Goal: Obtain resource: Download file/media

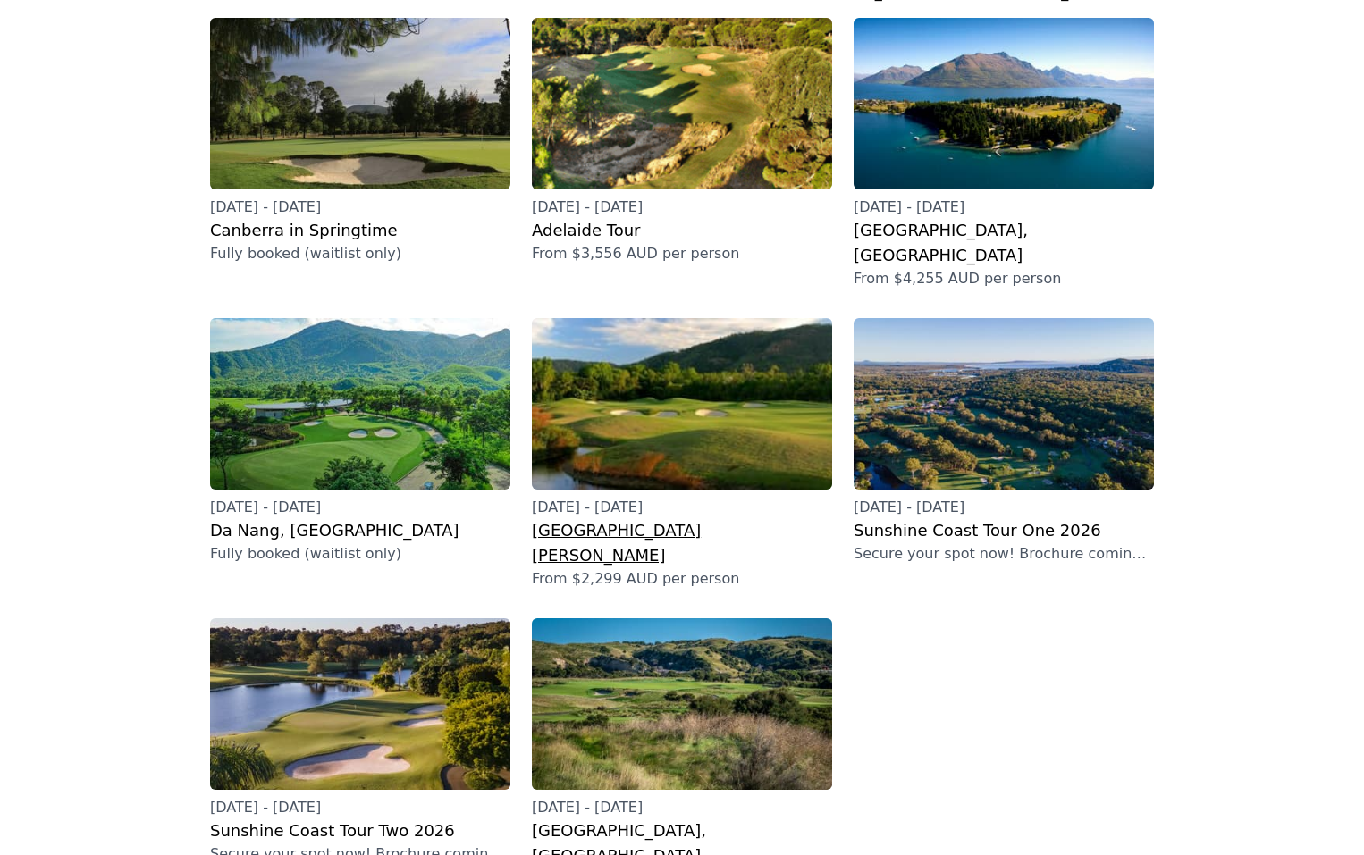
scroll to position [268, 0]
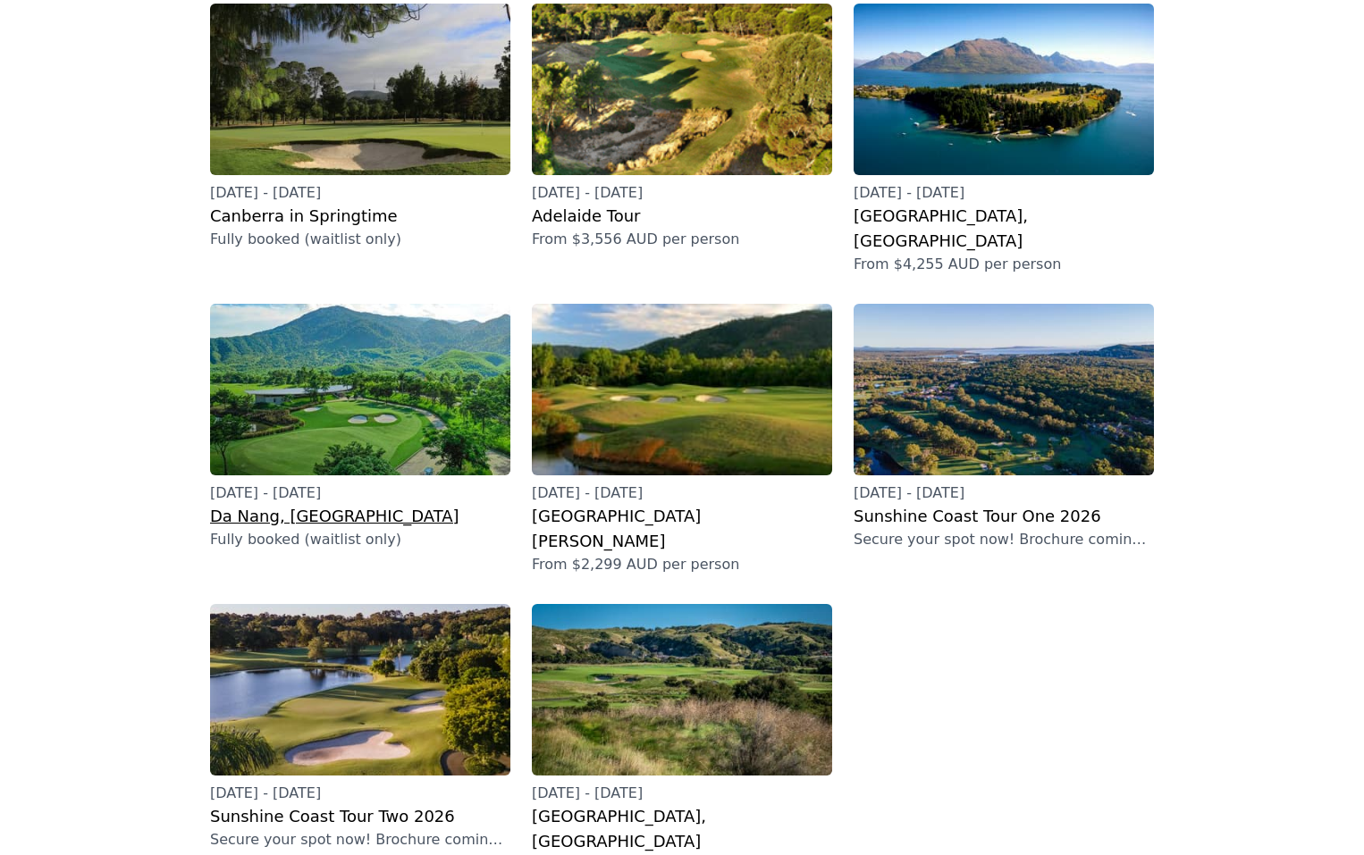
click at [285, 504] on h2 "Da Nang, [GEOGRAPHIC_DATA]" at bounding box center [360, 516] width 300 height 25
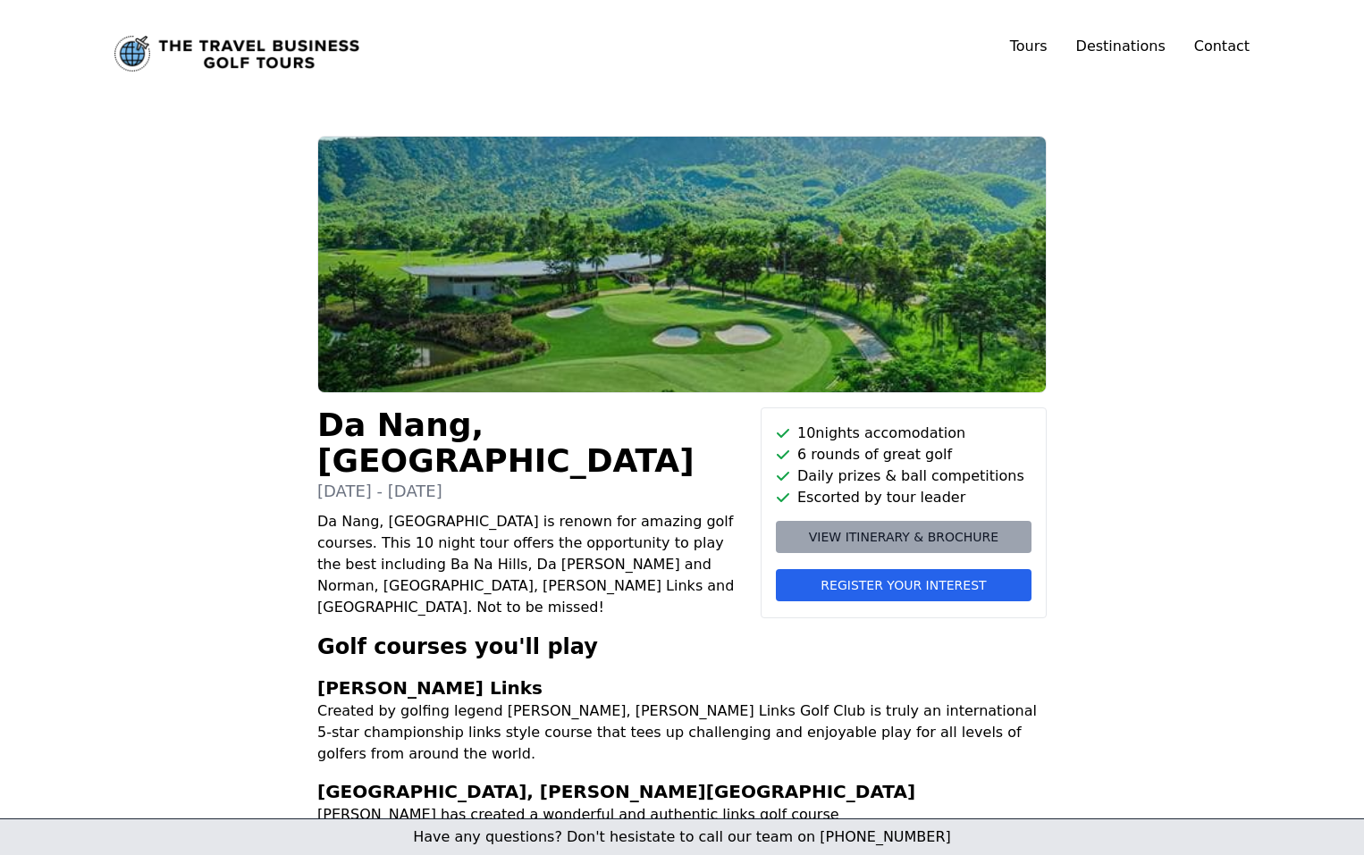
click at [910, 543] on span "View itinerary & brochure" at bounding box center [903, 537] width 189 height 18
